Goal: Find specific page/section: Find specific page/section

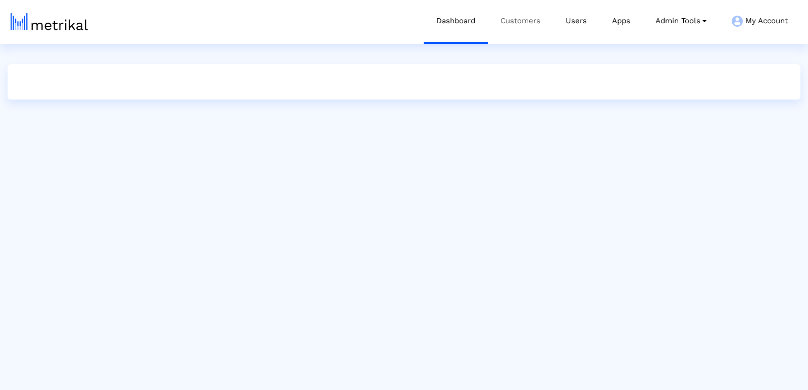
click at [519, 23] on link "Customers" at bounding box center [520, 21] width 65 height 42
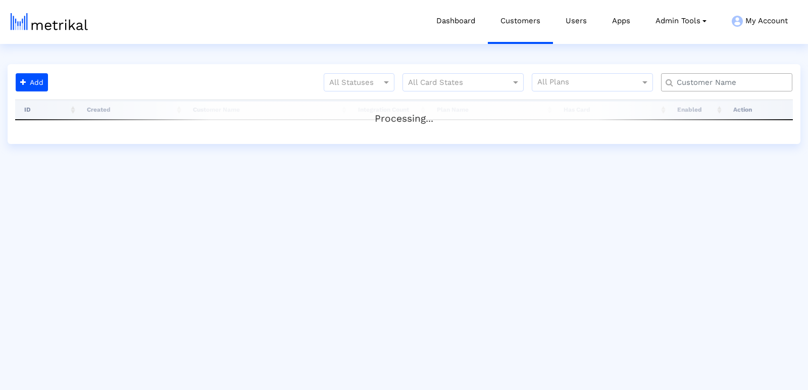
click at [684, 84] on input "text" at bounding box center [728, 82] width 119 height 11
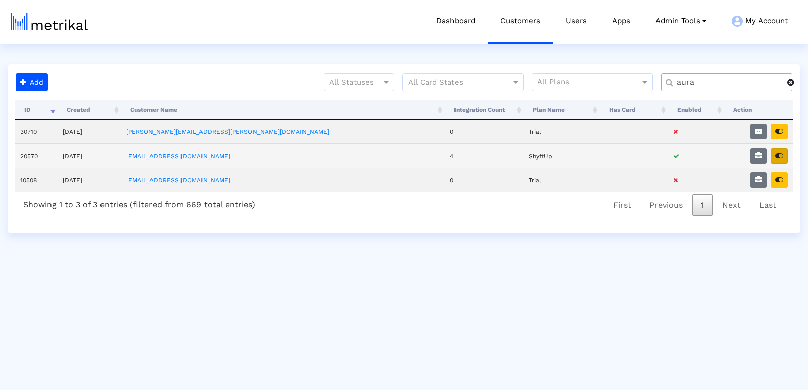
type input "aura"
click at [785, 155] on button "button" at bounding box center [778, 156] width 17 height 16
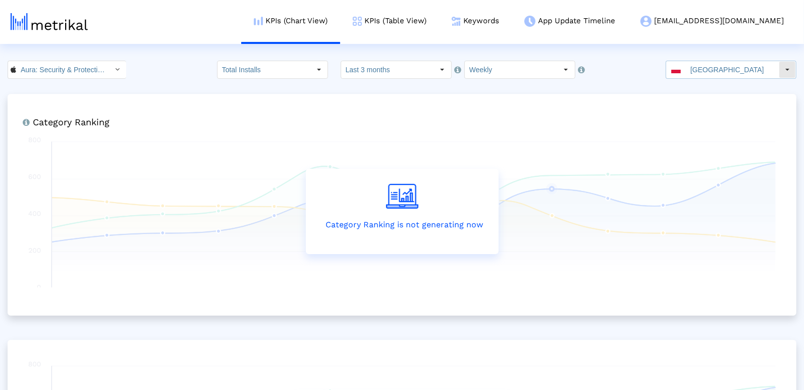
click at [717, 67] on input "[GEOGRAPHIC_DATA]" at bounding box center [732, 69] width 93 height 17
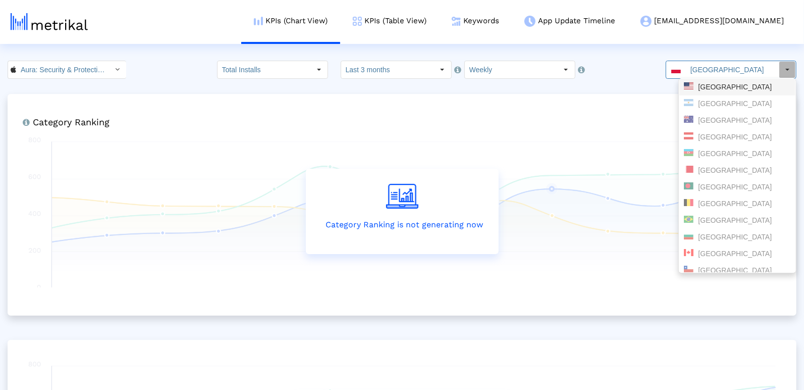
drag, startPoint x: 713, startPoint y: 87, endPoint x: 705, endPoint y: 83, distance: 9.3
click at [713, 86] on div "[GEOGRAPHIC_DATA]" at bounding box center [737, 87] width 107 height 10
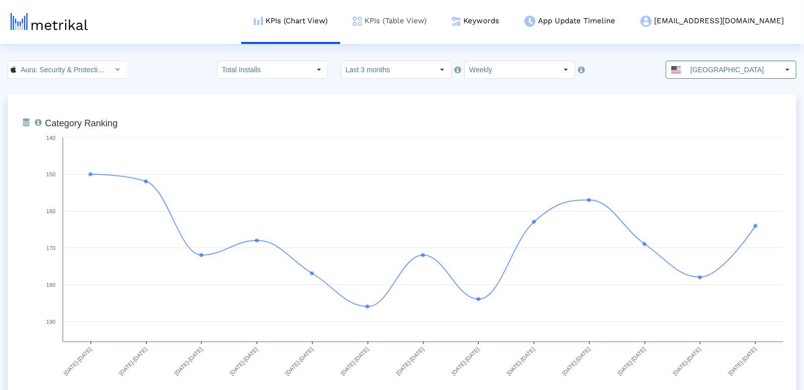
click at [439, 10] on link "KPIs (Table View)" at bounding box center [389, 21] width 99 height 42
click at [439, 16] on link "KPIs (Table View)" at bounding box center [389, 21] width 99 height 42
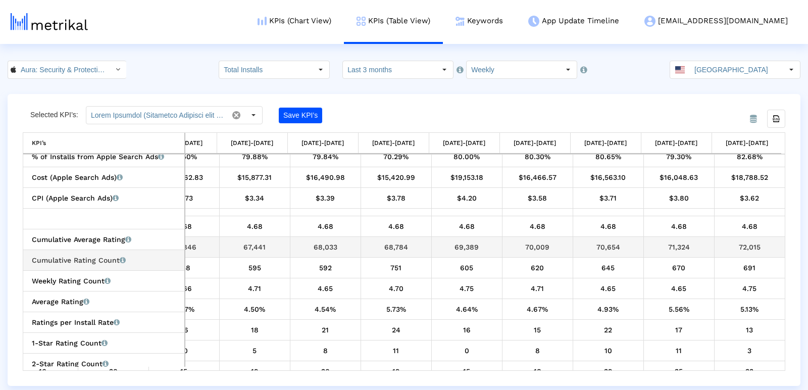
scroll to position [259, 0]
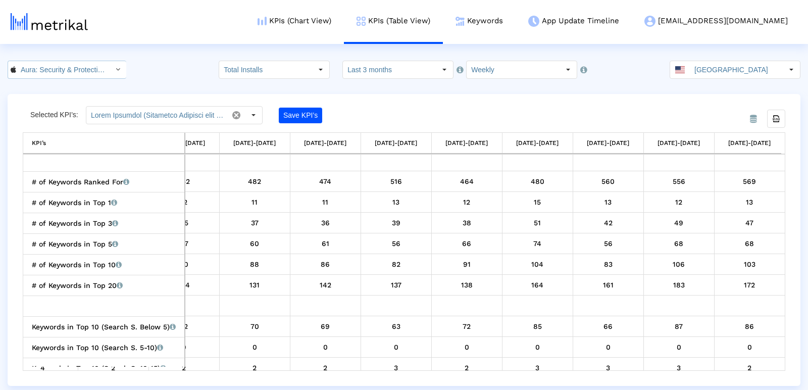
click at [56, 61] on input "Aura: Security & Protection < 1547735089 >" at bounding box center [61, 69] width 91 height 17
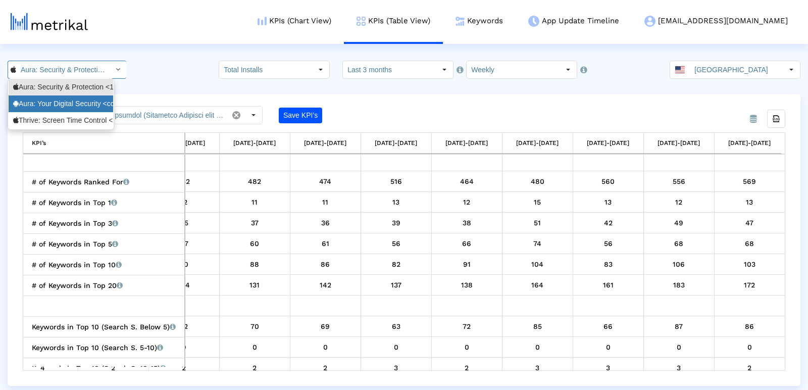
click at [64, 104] on div "Aura: Your Digital Security <com.aura.suite>" at bounding box center [60, 104] width 95 height 10
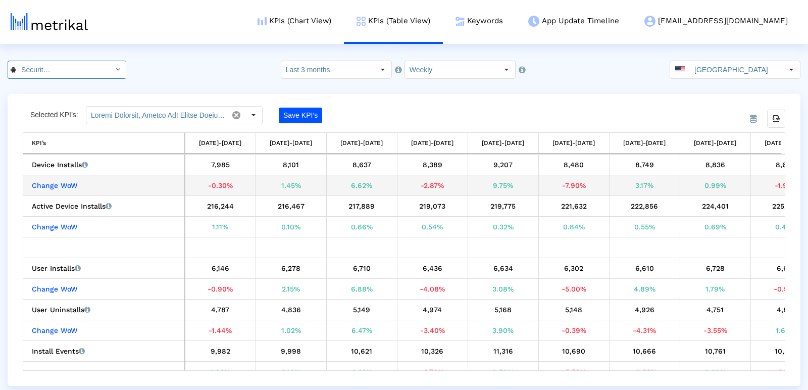
scroll to position [0, 322]
